Goal: Find specific page/section: Find specific page/section

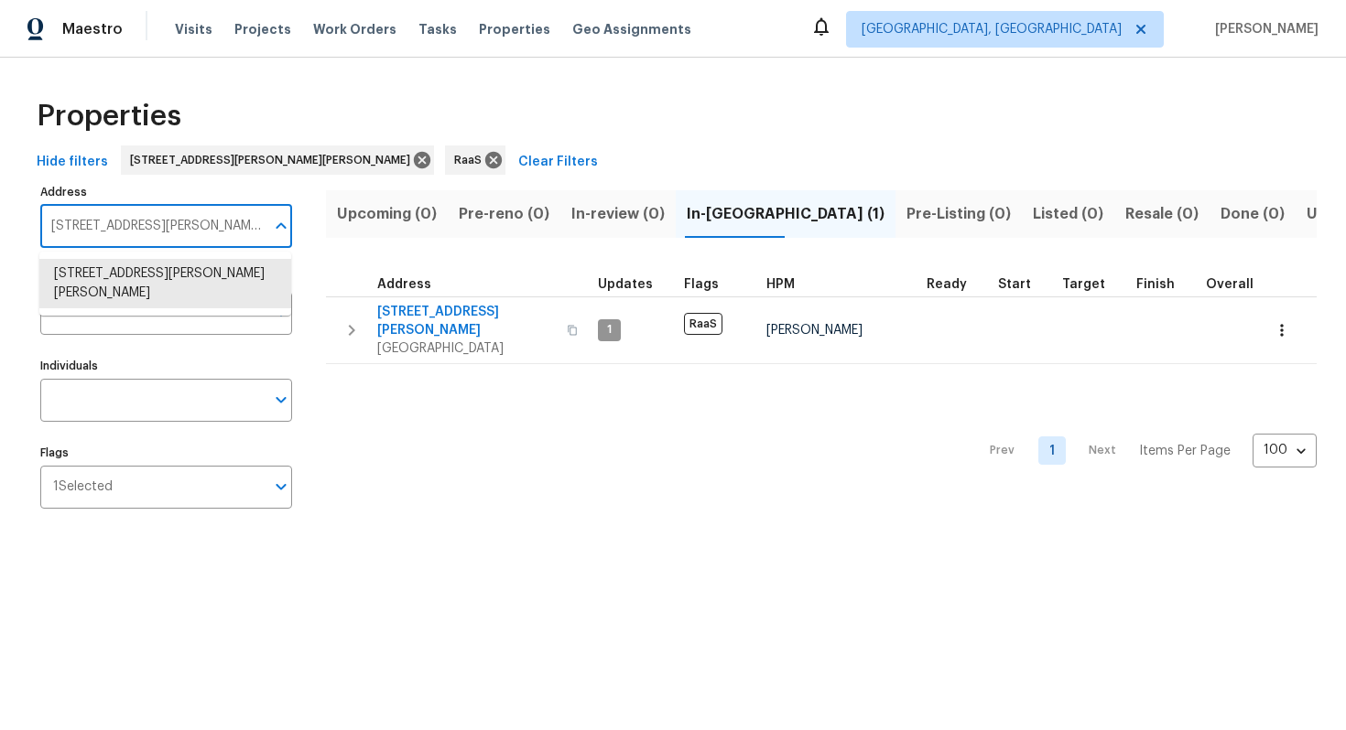
click at [189, 224] on input "5073 Leland Dr Stone Mountain GA 30083" at bounding box center [152, 226] width 224 height 43
paste input "1983 Judy Cir SE, Marietta, GA 30060"
type input "1983 Judy Cir SE, Marietta, GA 30060"
click at [220, 270] on li "1983 Judy Cir SE Marietta GA 30060" at bounding box center [165, 283] width 252 height 49
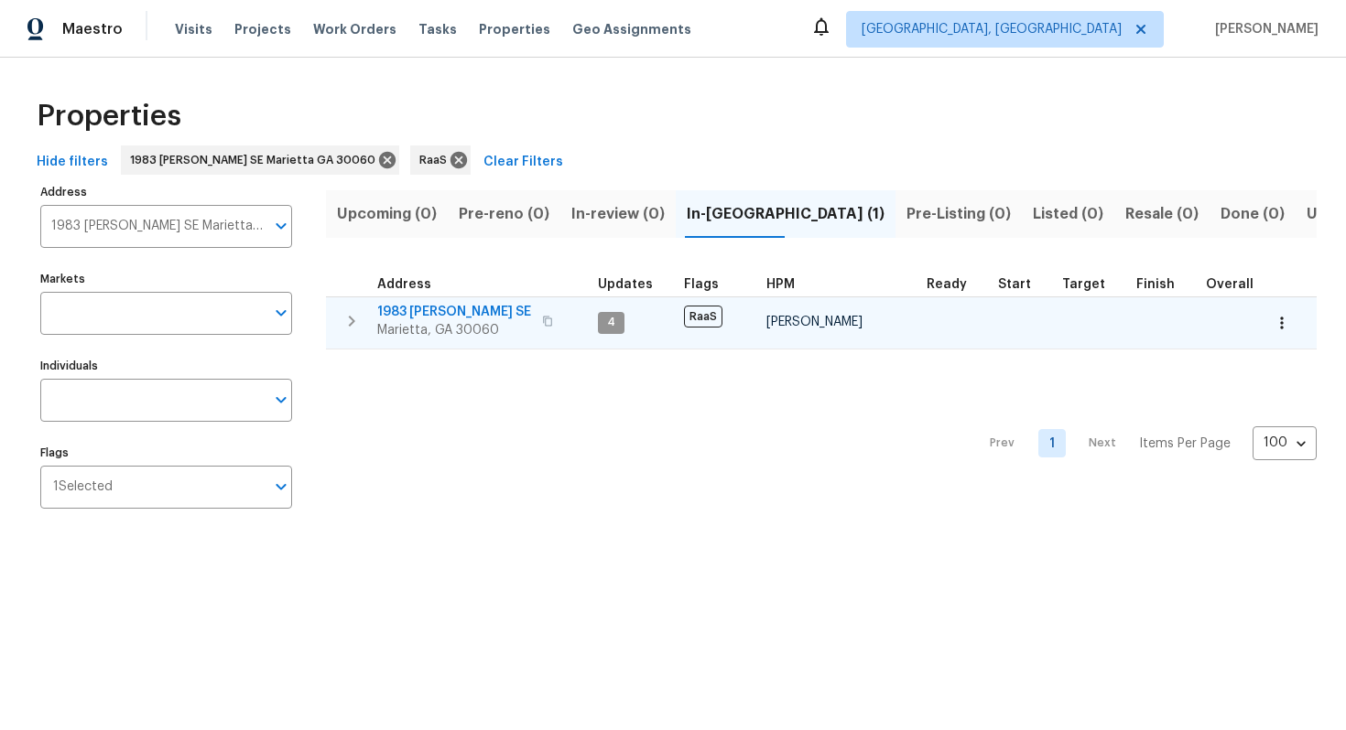
click at [437, 313] on span "1983 Judy Cir SE" at bounding box center [454, 312] width 154 height 18
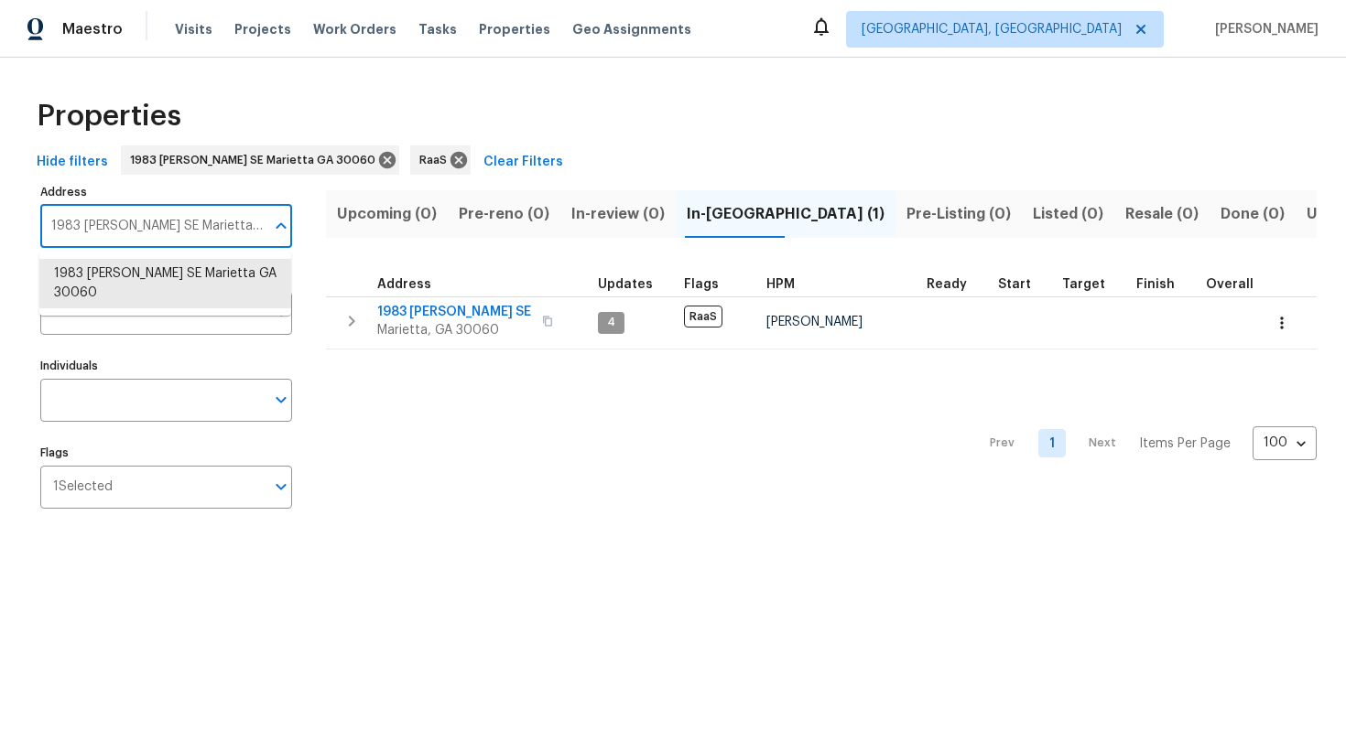
click at [175, 220] on input "1983 Judy Cir SE Marietta GA 30060" at bounding box center [152, 226] width 224 height 43
paste input "347 Peggy Ln NW, Conyers, GA 30012"
type input "[STREET_ADDRESS][PERSON_NAME]"
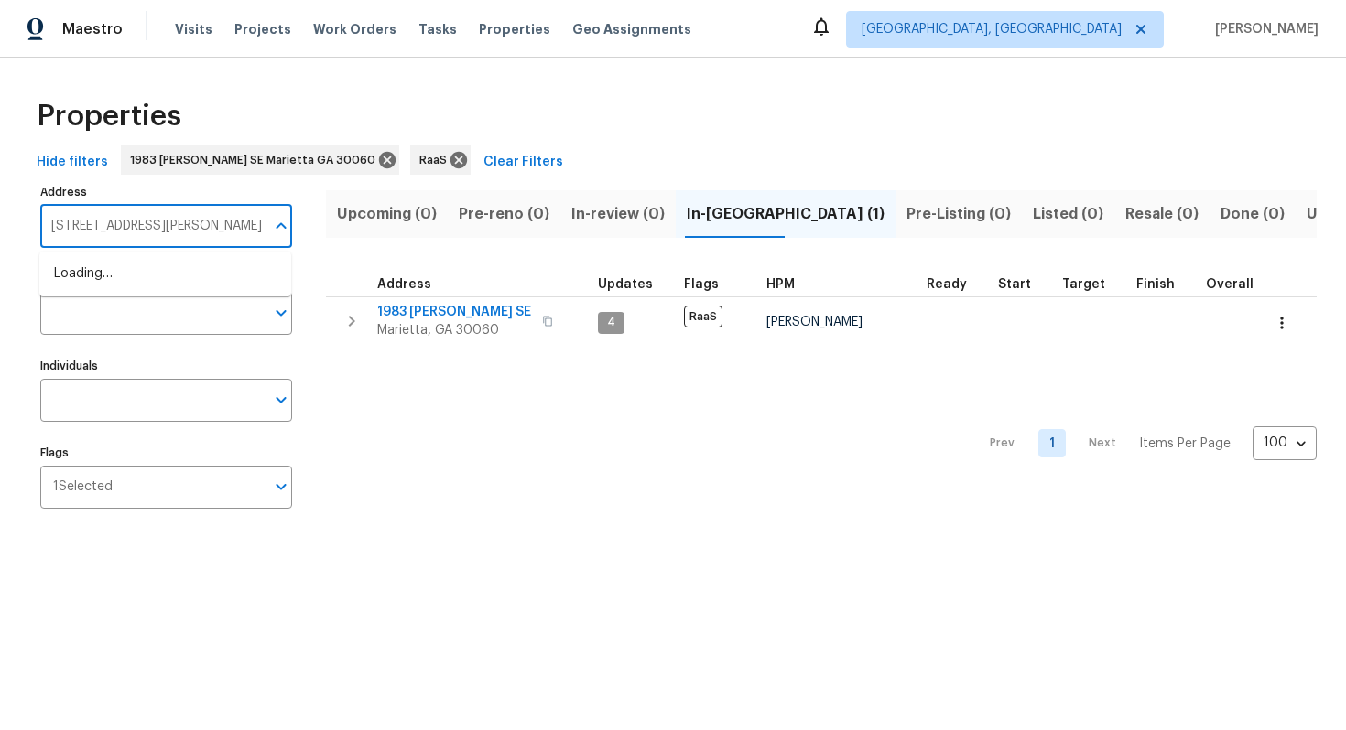
scroll to position [0, 17]
click at [174, 266] on li "1347 Peggy Ln NW Conyers GA 30012" at bounding box center [165, 274] width 252 height 30
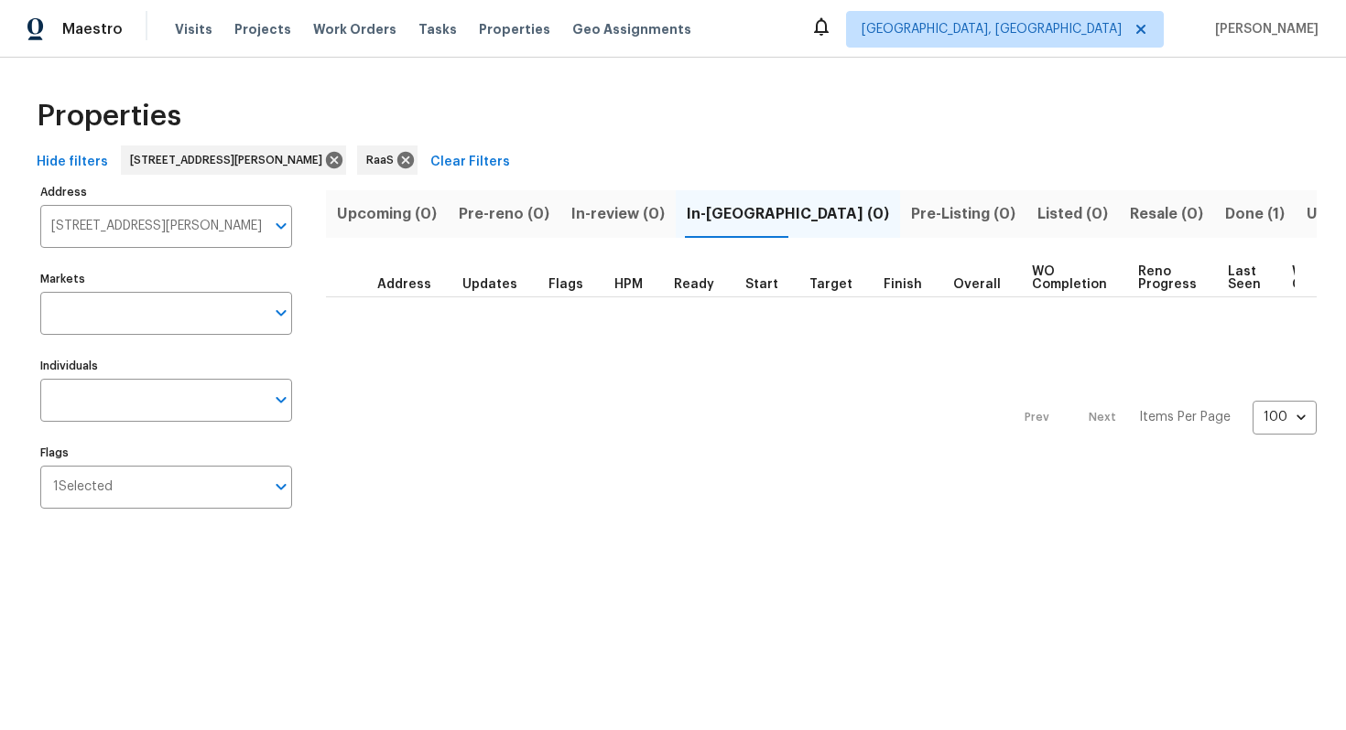
click at [1225, 215] on span "Done (1)" at bounding box center [1254, 214] width 59 height 26
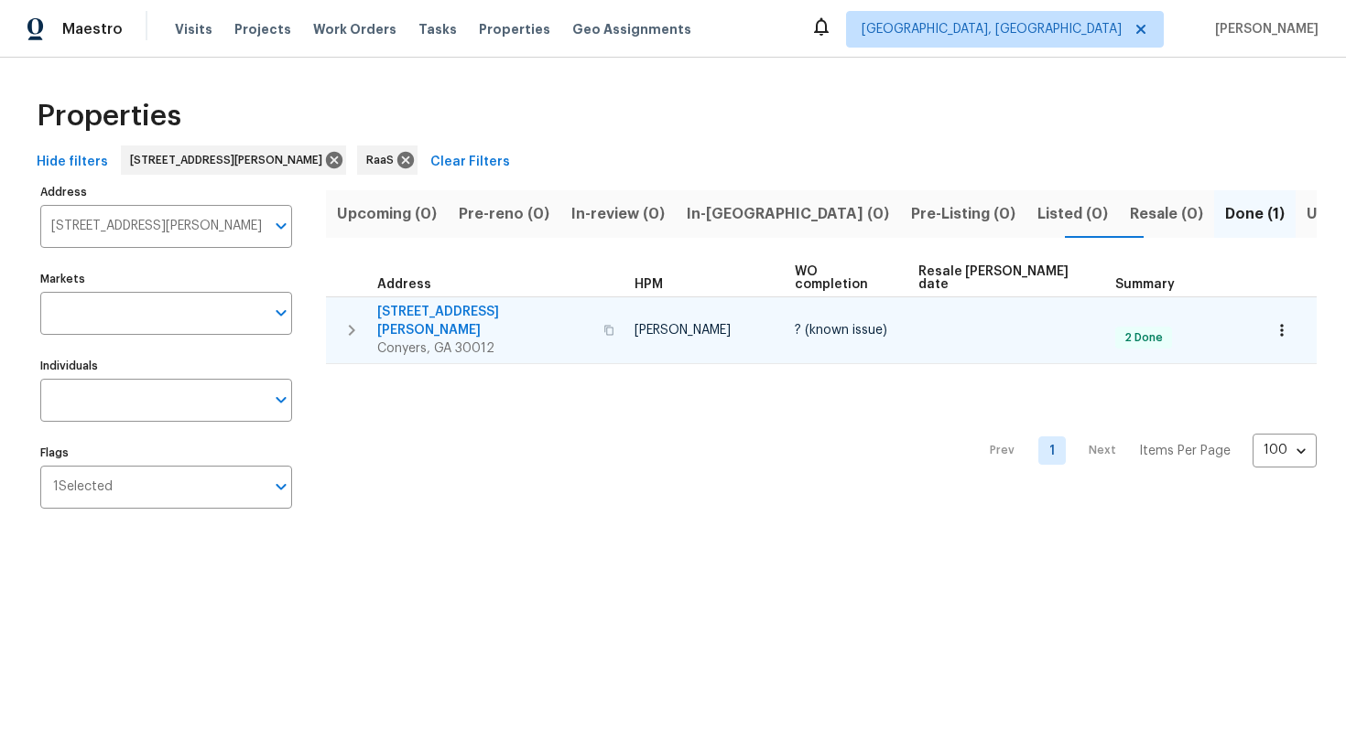
click at [472, 297] on td "1347 Peggy Ln NW Conyers, GA 30012" at bounding box center [476, 330] width 301 height 66
click at [469, 303] on span "1347 Peggy Ln NW" at bounding box center [484, 321] width 215 height 37
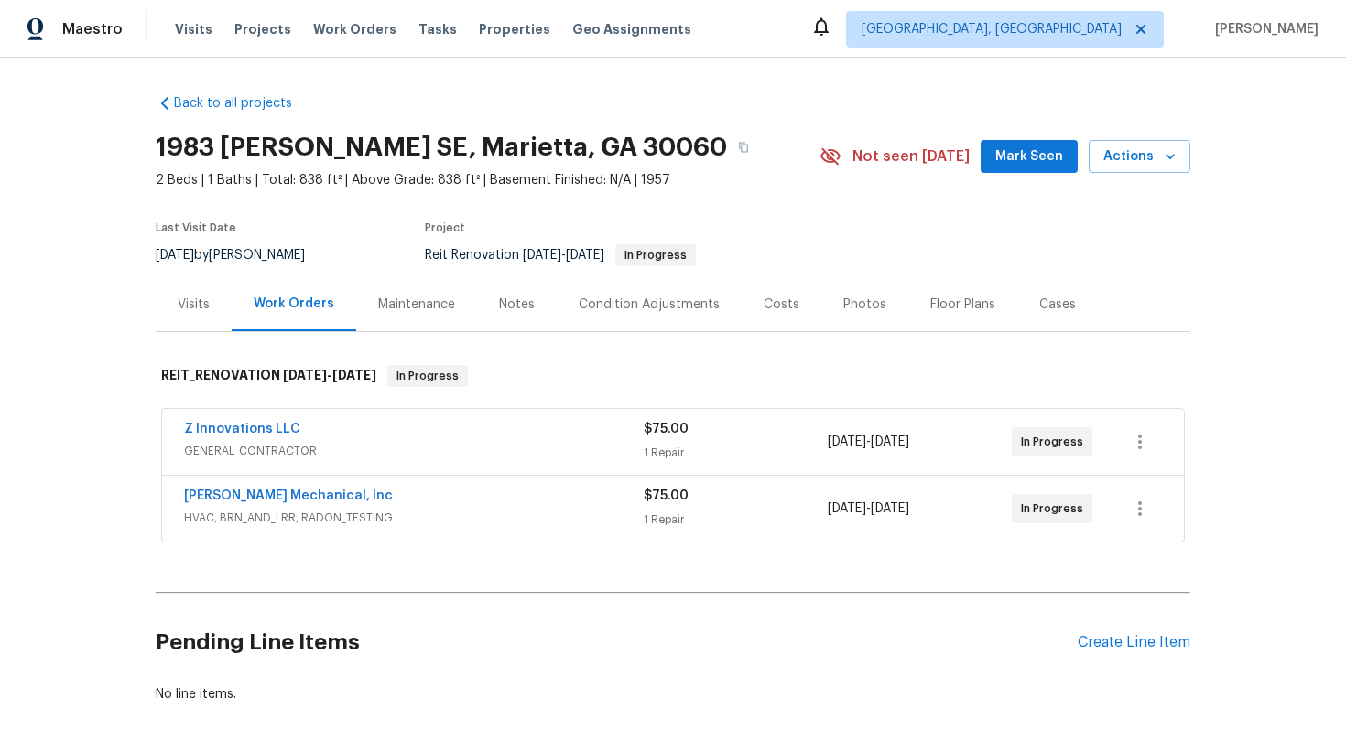
click at [763, 308] on div "Costs" at bounding box center [781, 305] width 36 height 18
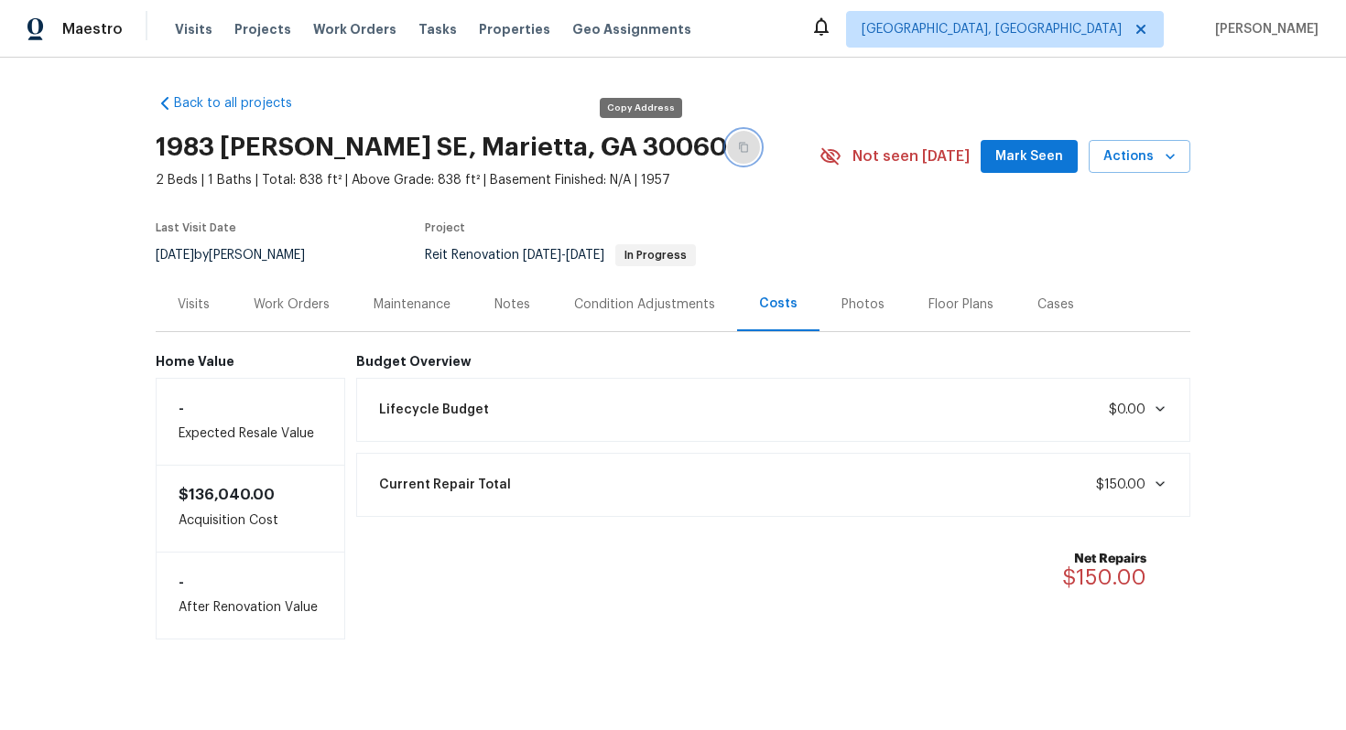
click at [738, 150] on icon "button" at bounding box center [743, 147] width 11 height 11
click at [318, 297] on div "Work Orders" at bounding box center [292, 305] width 76 height 18
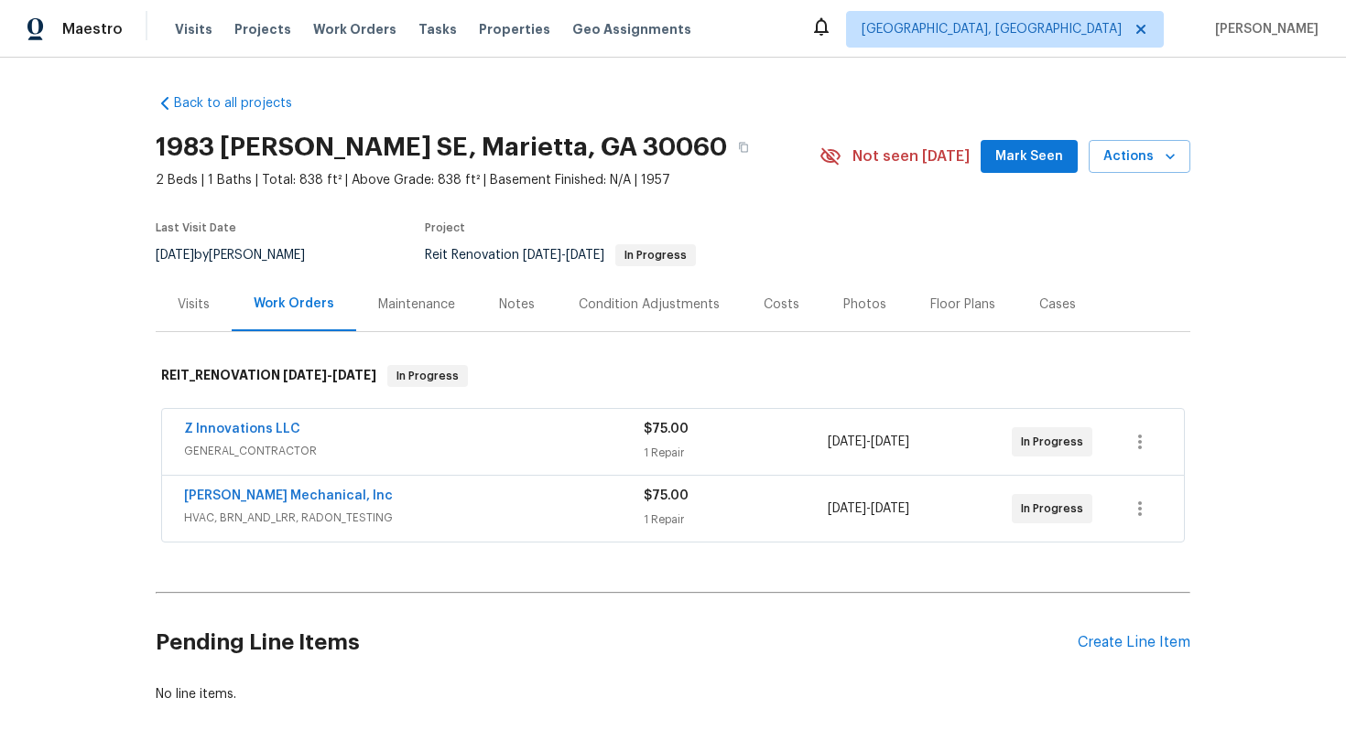
click at [531, 513] on span "HVAC, BRN_AND_LRR, RADON_TESTING" at bounding box center [413, 518] width 459 height 18
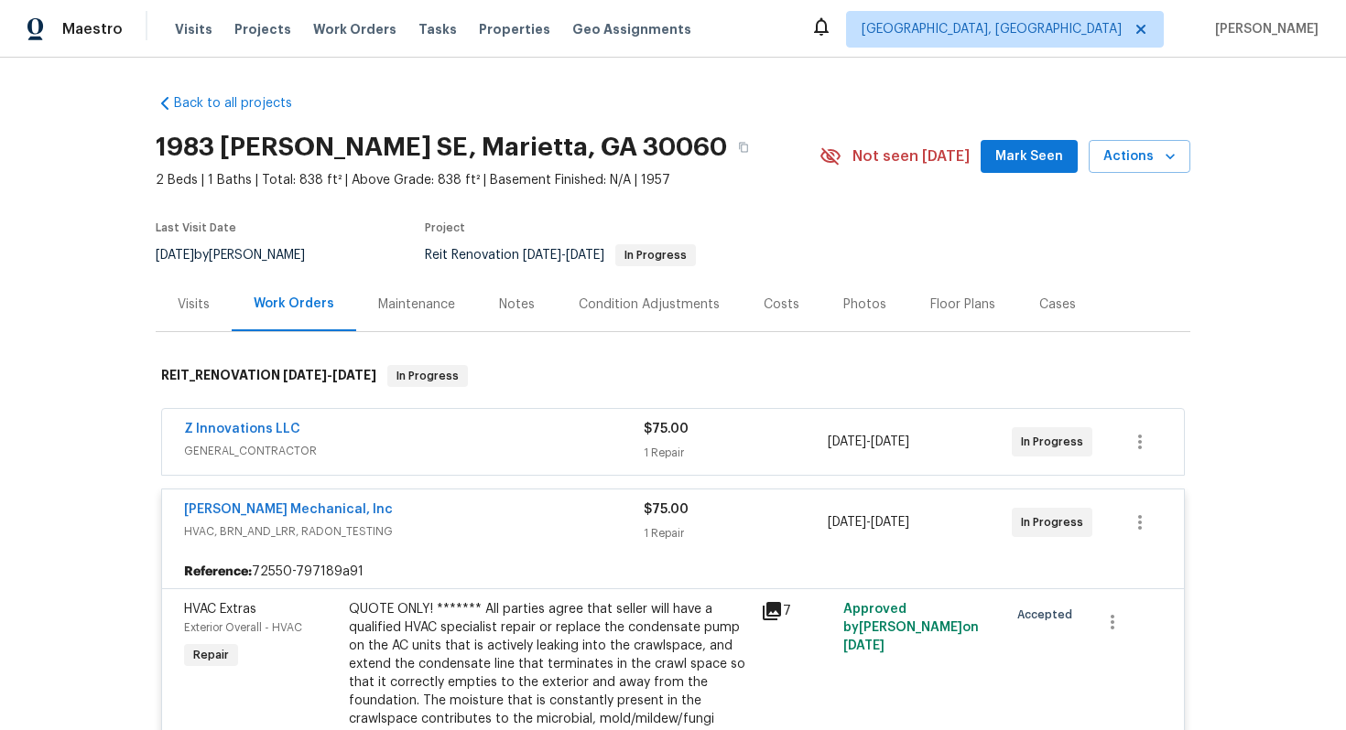
click at [520, 518] on div "[PERSON_NAME] Mechanical, Inc" at bounding box center [413, 512] width 459 height 22
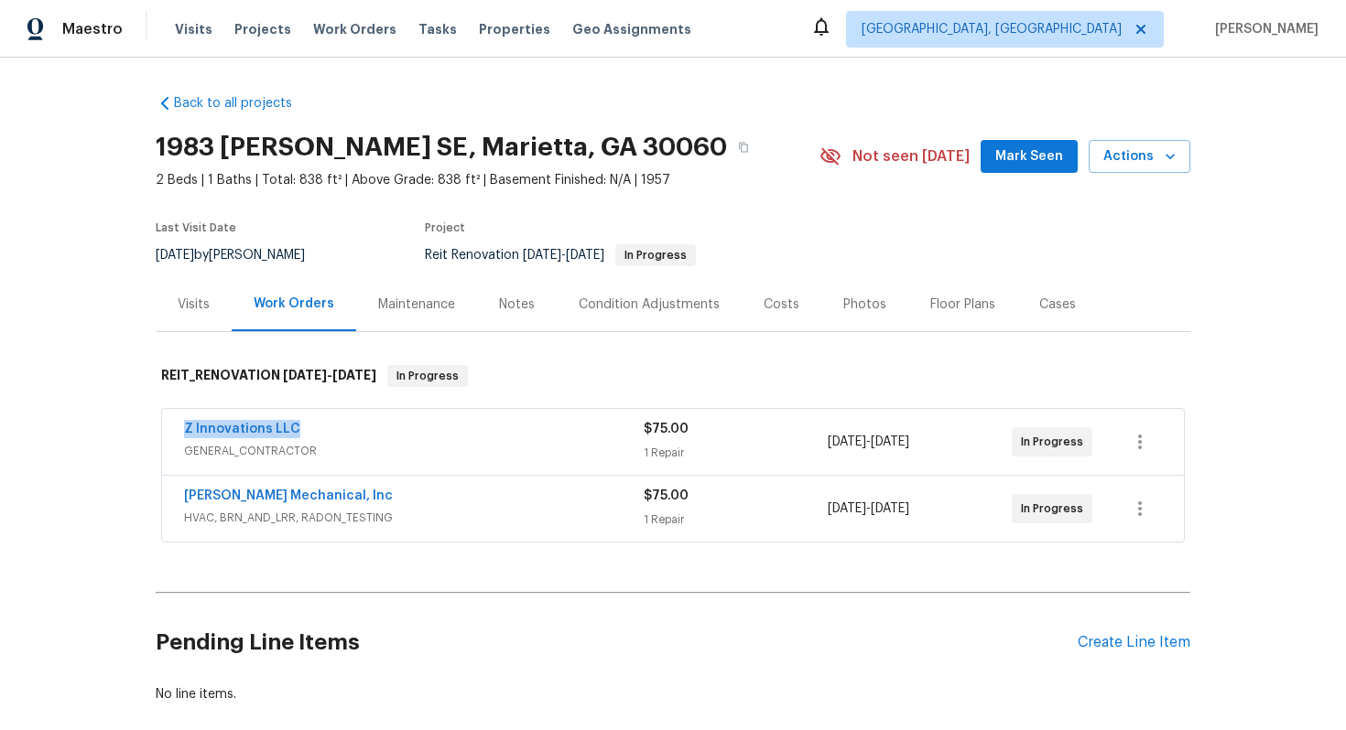
drag, startPoint x: 177, startPoint y: 423, endPoint x: 327, endPoint y: 426, distance: 150.1
click at [327, 426] on div "Z Innovations LLC GENERAL_CONTRACTOR $75.00 1 Repair 8/26/2025 - 8/28/2025 In P…" at bounding box center [672, 442] width 1021 height 66
copy link "Z Innovations LLC"
drag, startPoint x: 359, startPoint y: 496, endPoint x: 171, endPoint y: 474, distance: 188.9
click at [168, 475] on div "JH Martin Mechanical, Inc HVAC, BRN_AND_LRR, RADON_TESTING $75.00 1 Repair 8/26…" at bounding box center [672, 509] width 1023 height 68
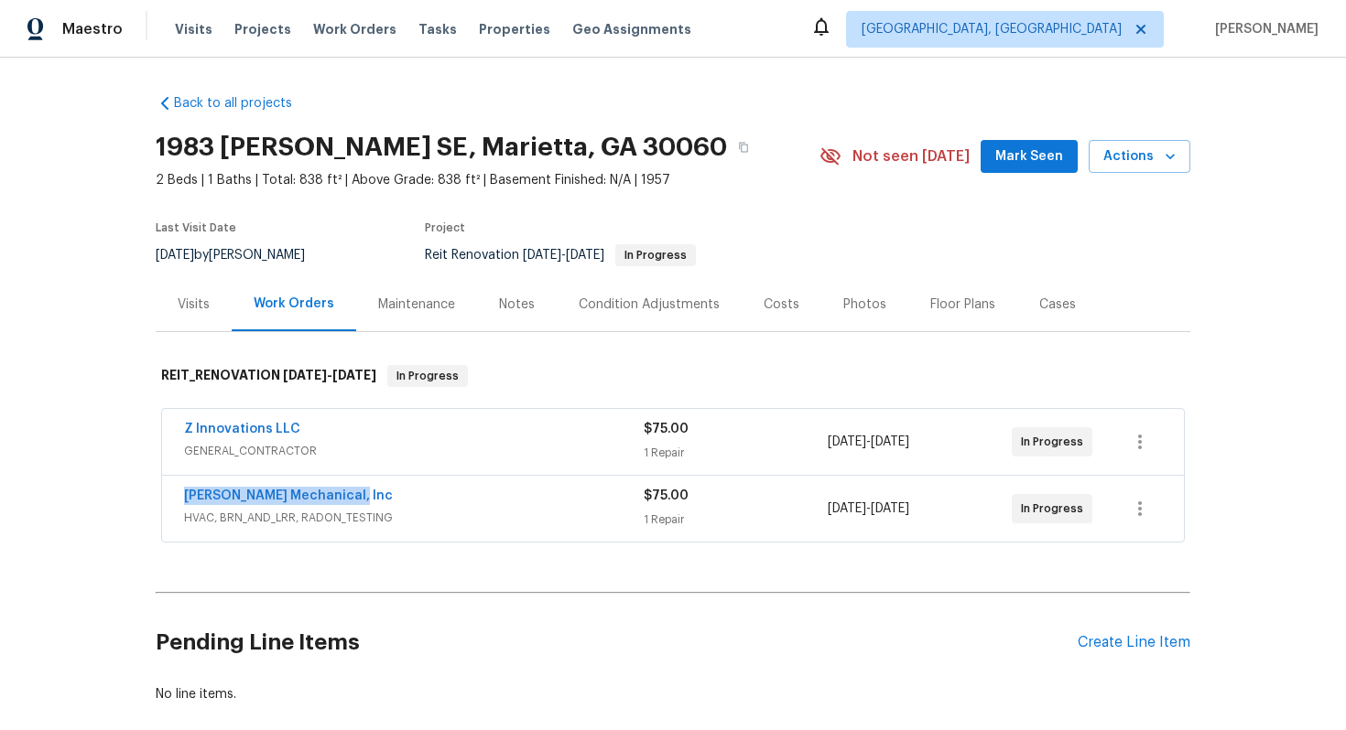
copy link "[PERSON_NAME] Mechanical, Inc"
click at [739, 144] on icon "button" at bounding box center [743, 148] width 9 height 10
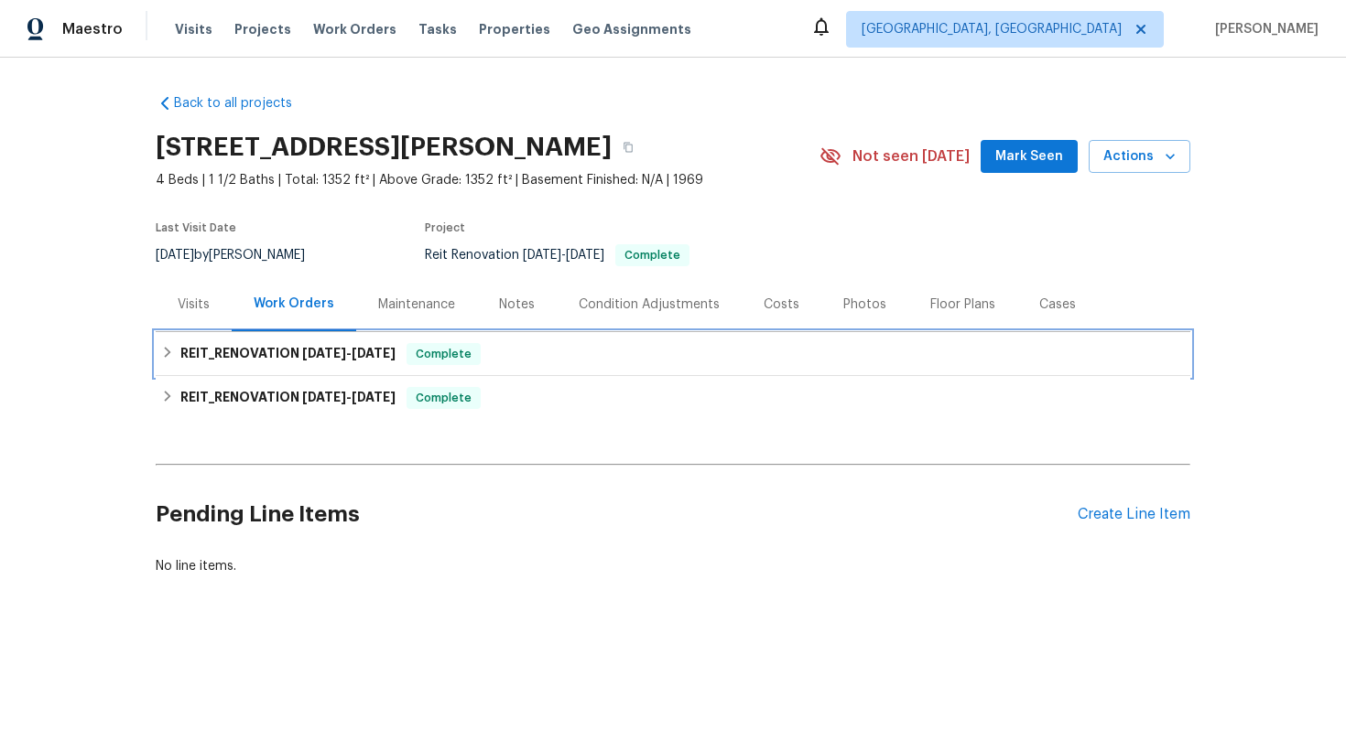
click at [321, 340] on div "REIT_RENOVATION [DATE] - [DATE] Complete" at bounding box center [673, 354] width 1034 height 44
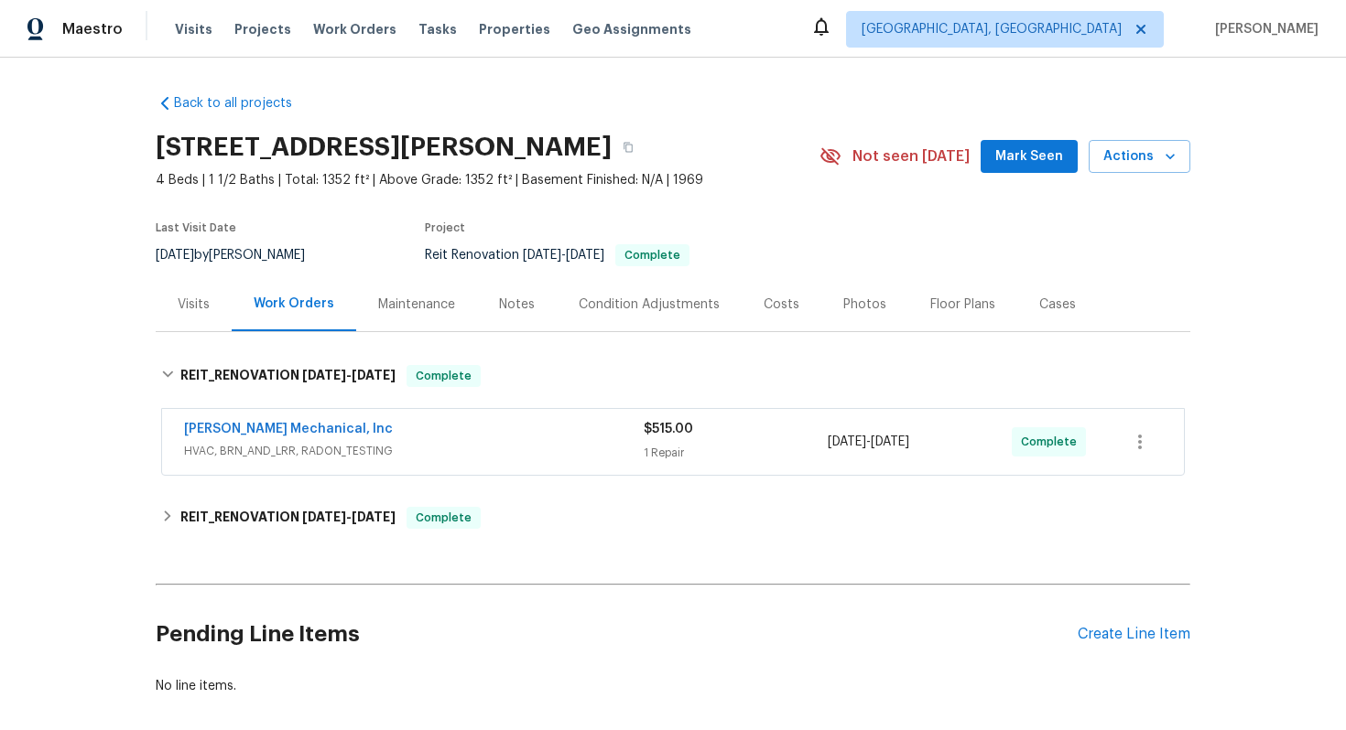
click at [763, 302] on div "Costs" at bounding box center [781, 305] width 36 height 18
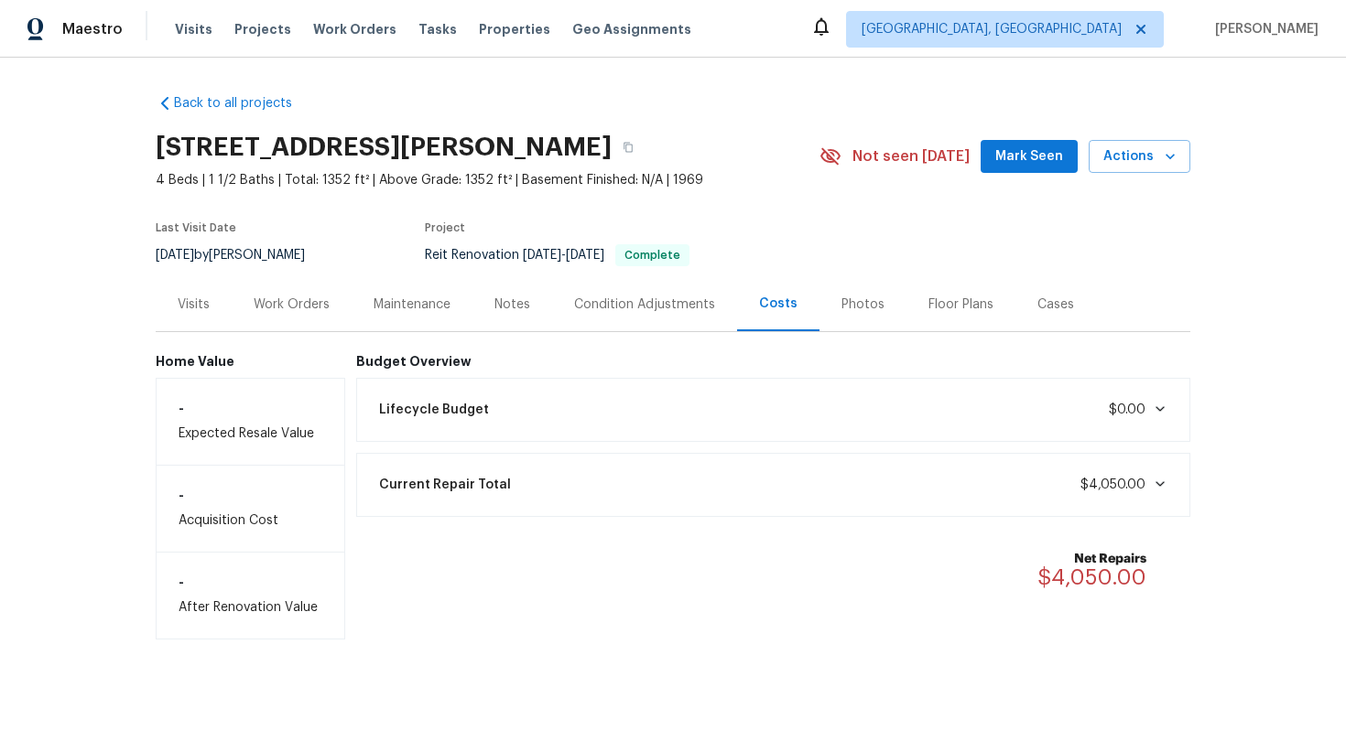
click at [297, 309] on div "Work Orders" at bounding box center [292, 305] width 76 height 18
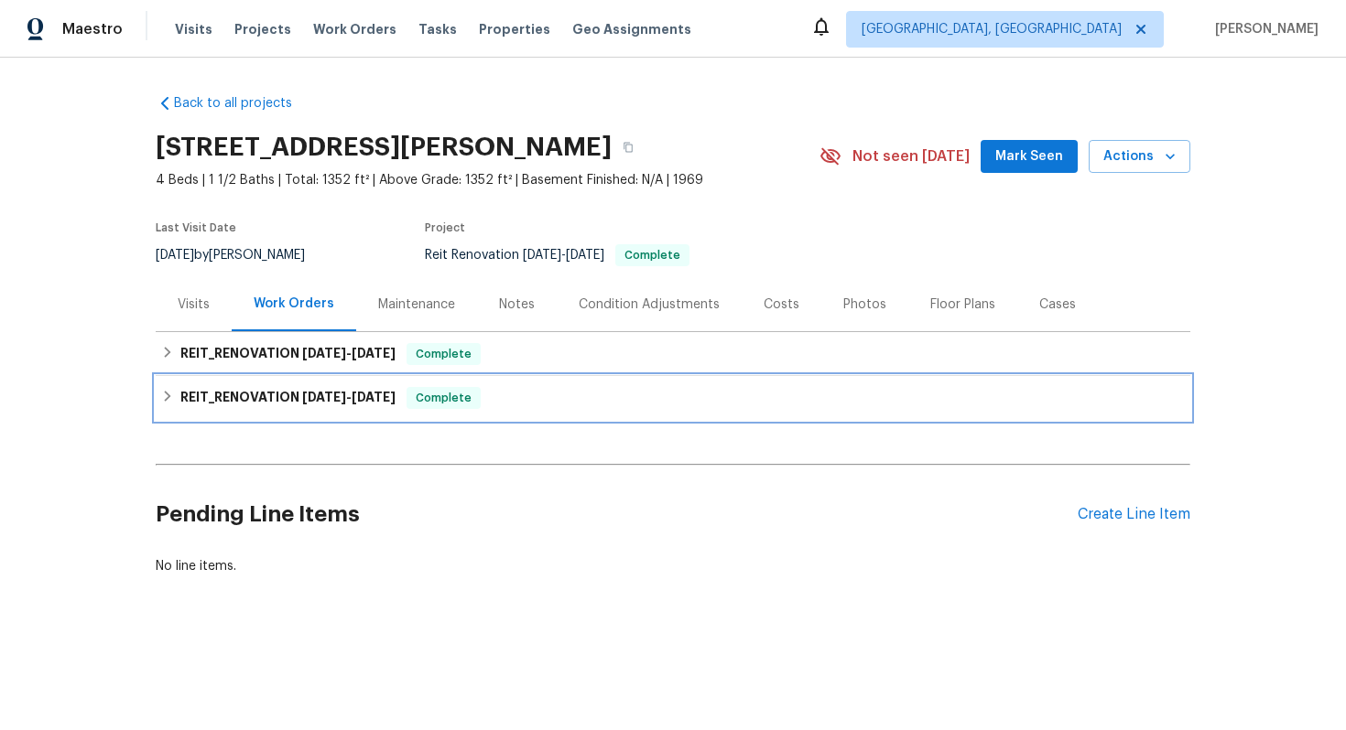
click at [339, 391] on span "[DATE]" at bounding box center [324, 397] width 44 height 13
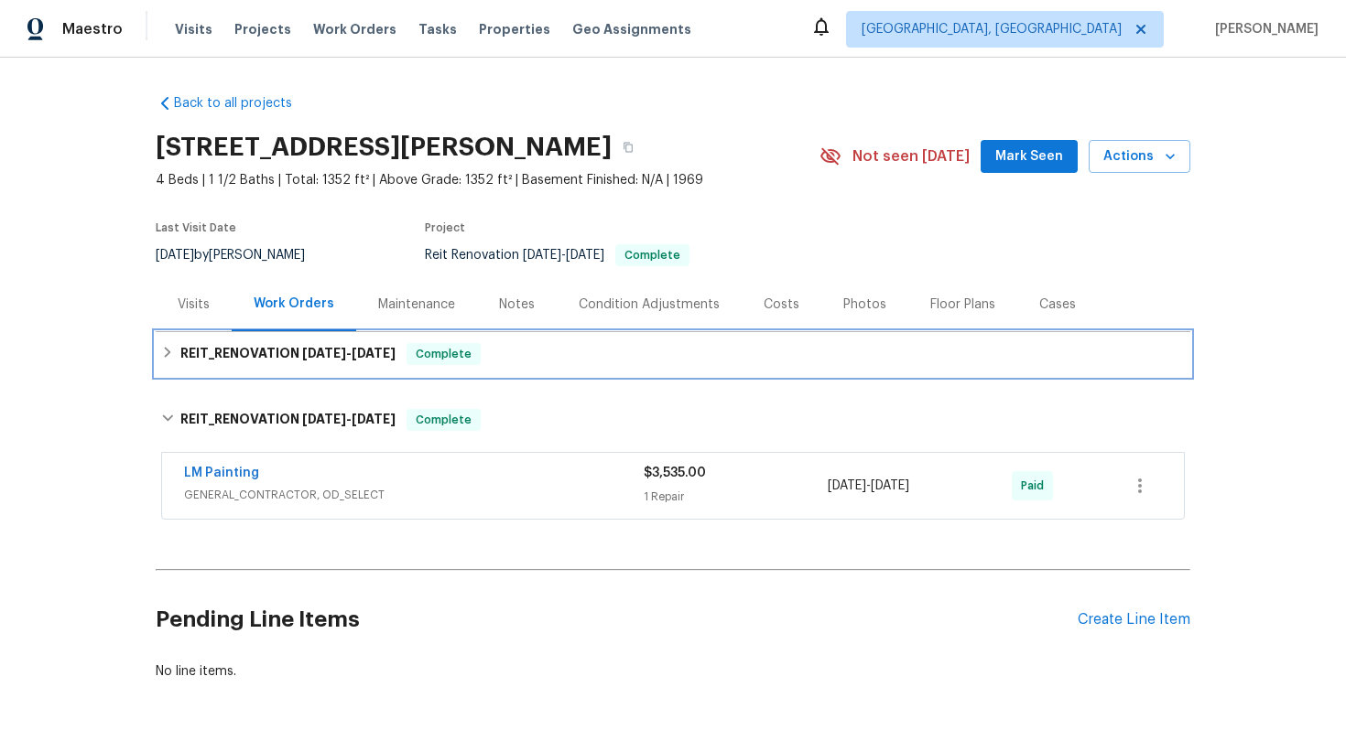
click at [347, 355] on span "[DATE] - [DATE]" at bounding box center [348, 353] width 93 height 13
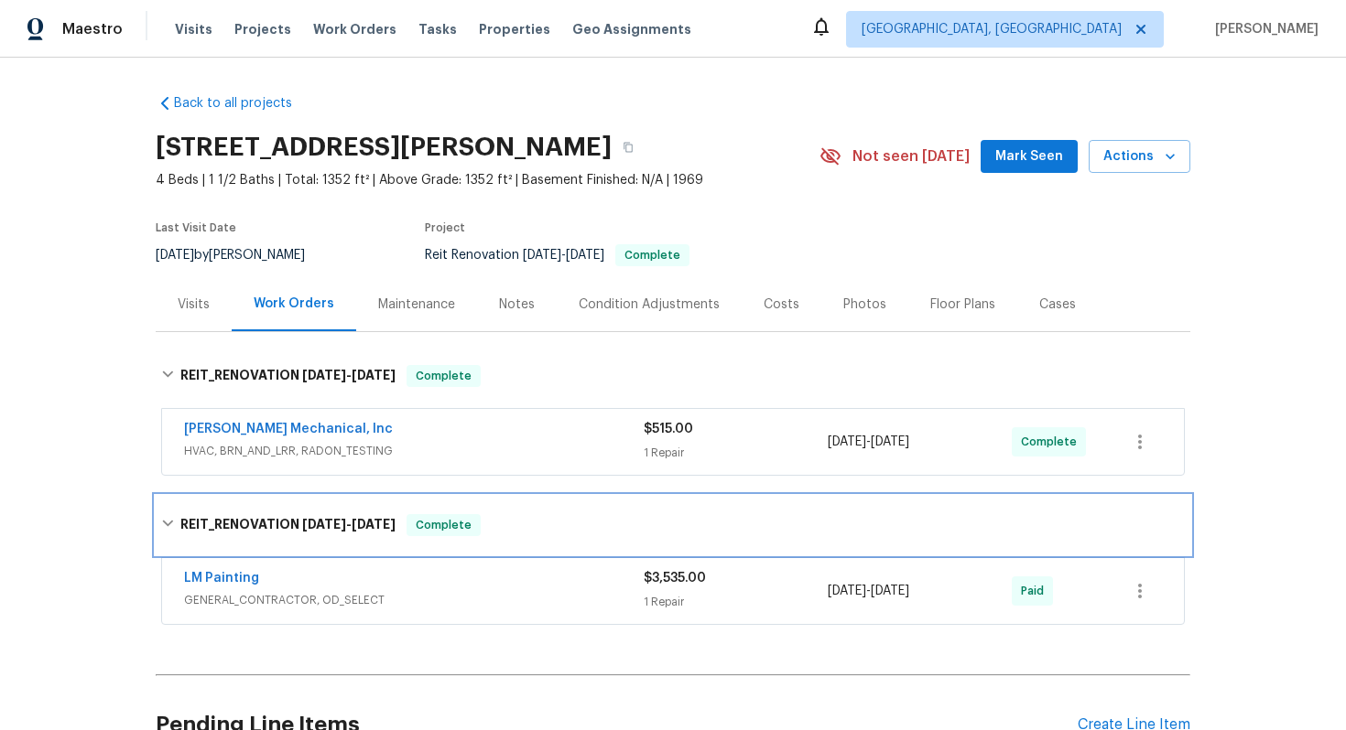
click at [173, 519] on icon at bounding box center [167, 523] width 13 height 13
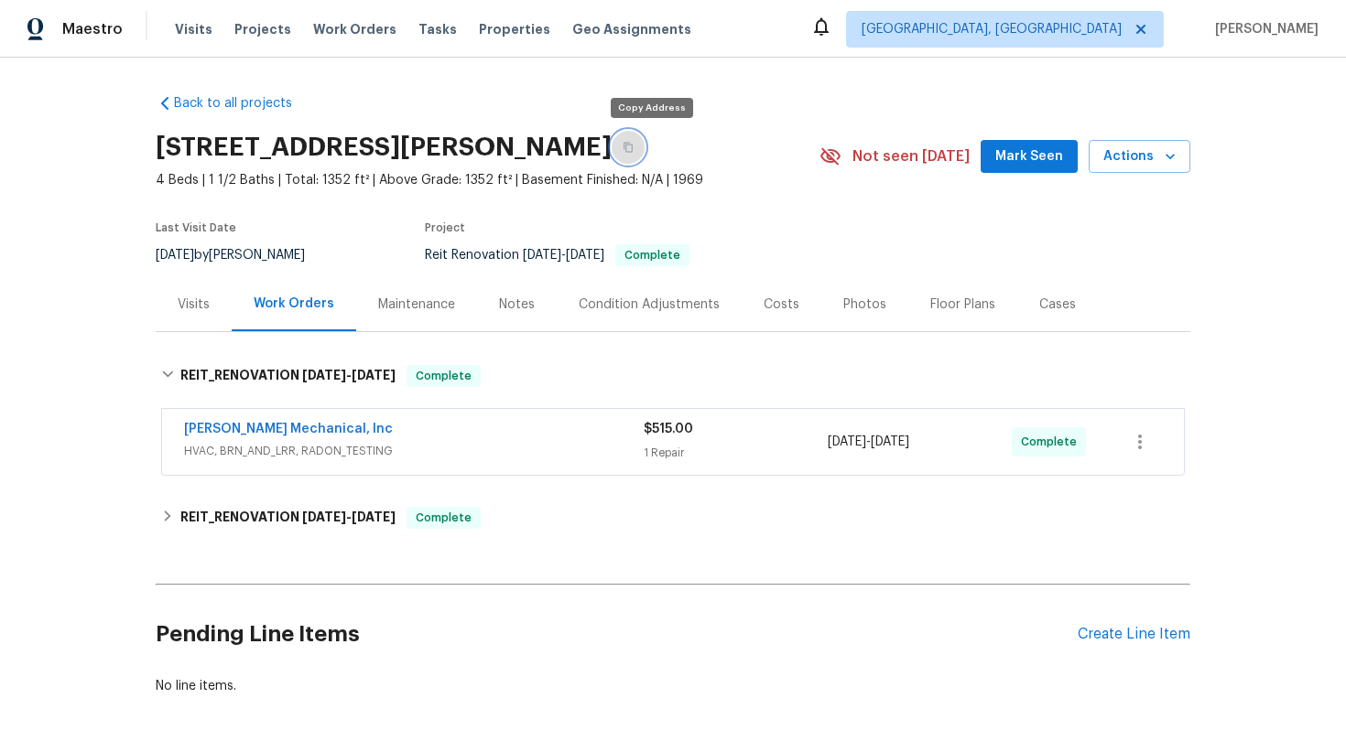
click at [632, 146] on icon "button" at bounding box center [627, 148] width 9 height 10
